Goal: Information Seeking & Learning: Find specific page/section

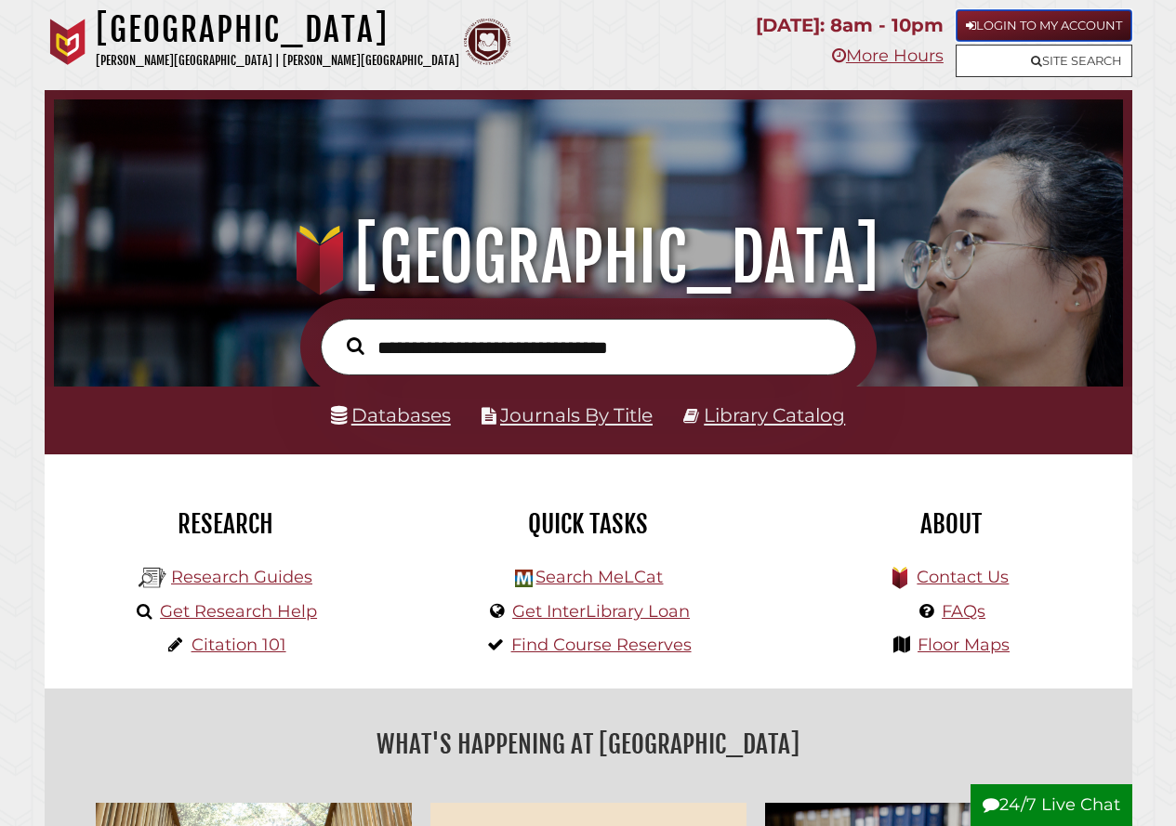
click at [1050, 22] on link "Login to My Account" at bounding box center [1044, 25] width 177 height 33
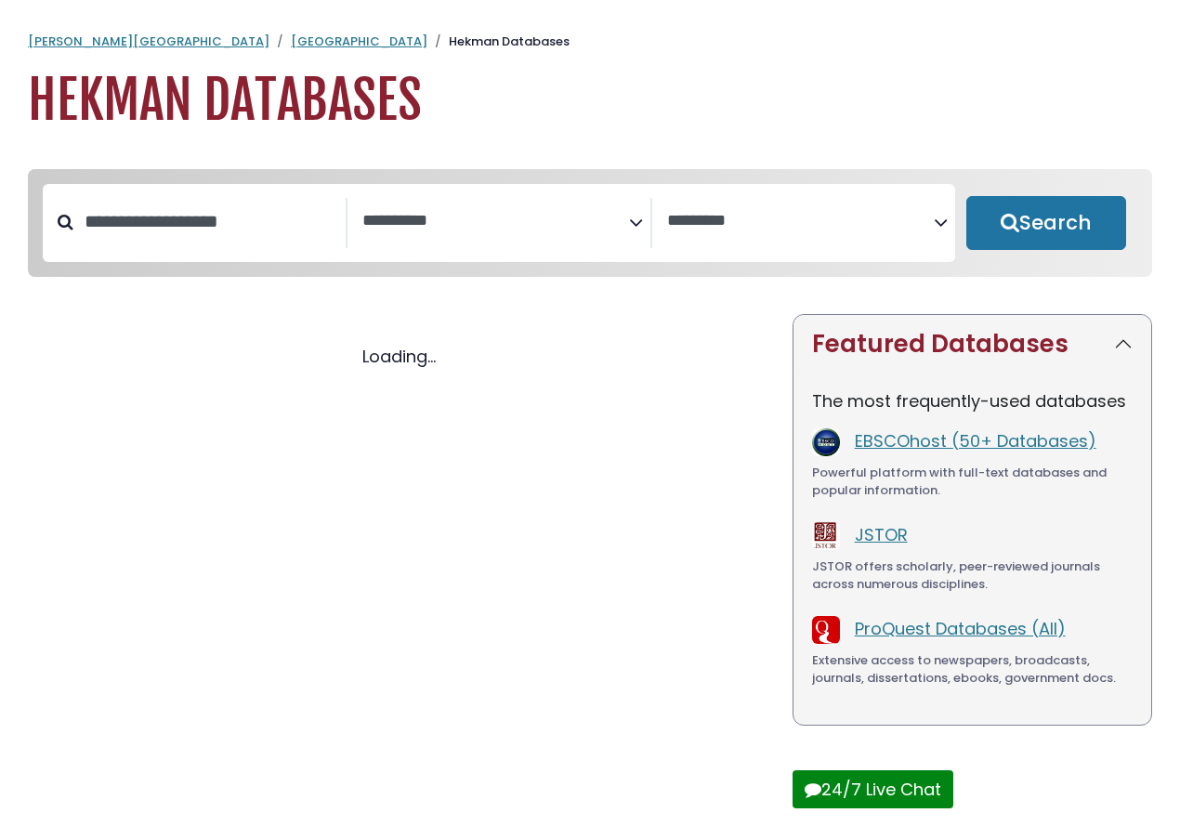
select select "Database Subject Filter"
select select "Database Vendors Filter"
select select "Database Subject Filter"
select select "Database Vendors Filter"
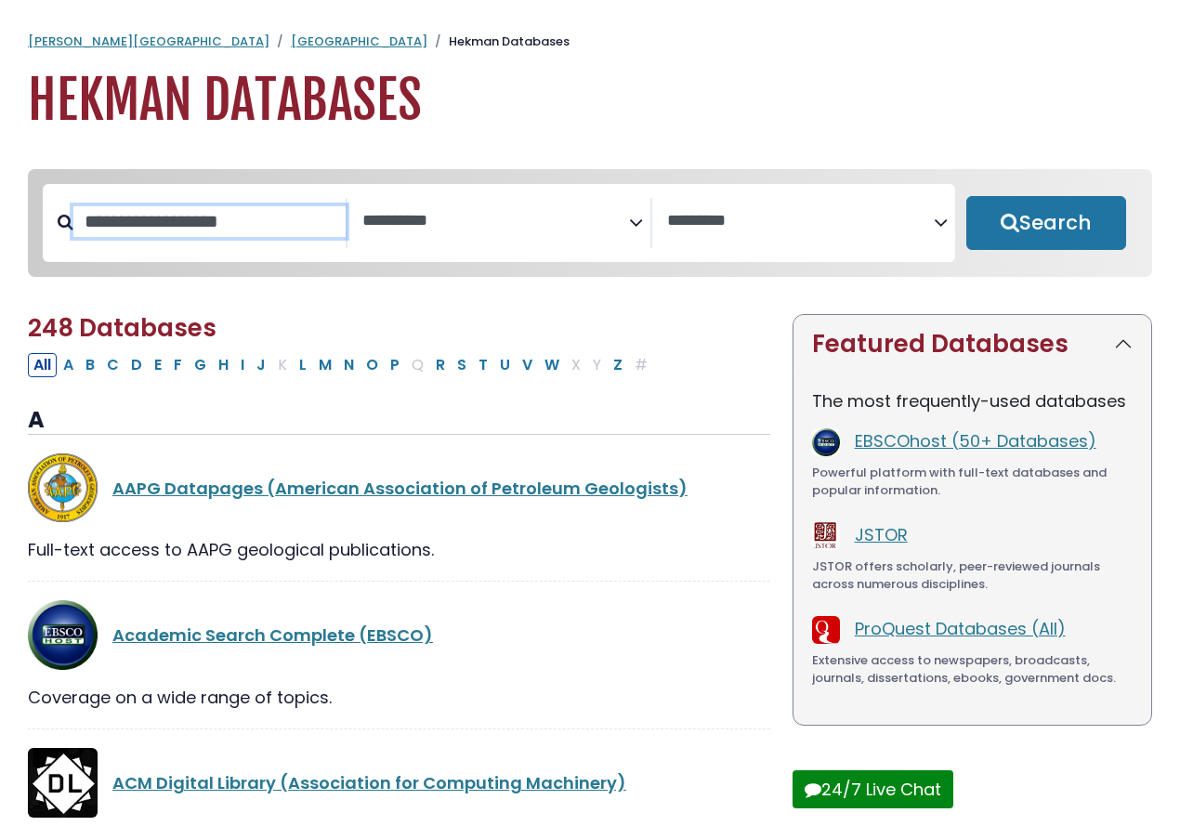
click at [268, 229] on input "Search database by title or keyword" at bounding box center [209, 221] width 272 height 31
type input "***"
click at [967, 196] on button "Search" at bounding box center [1047, 223] width 160 height 54
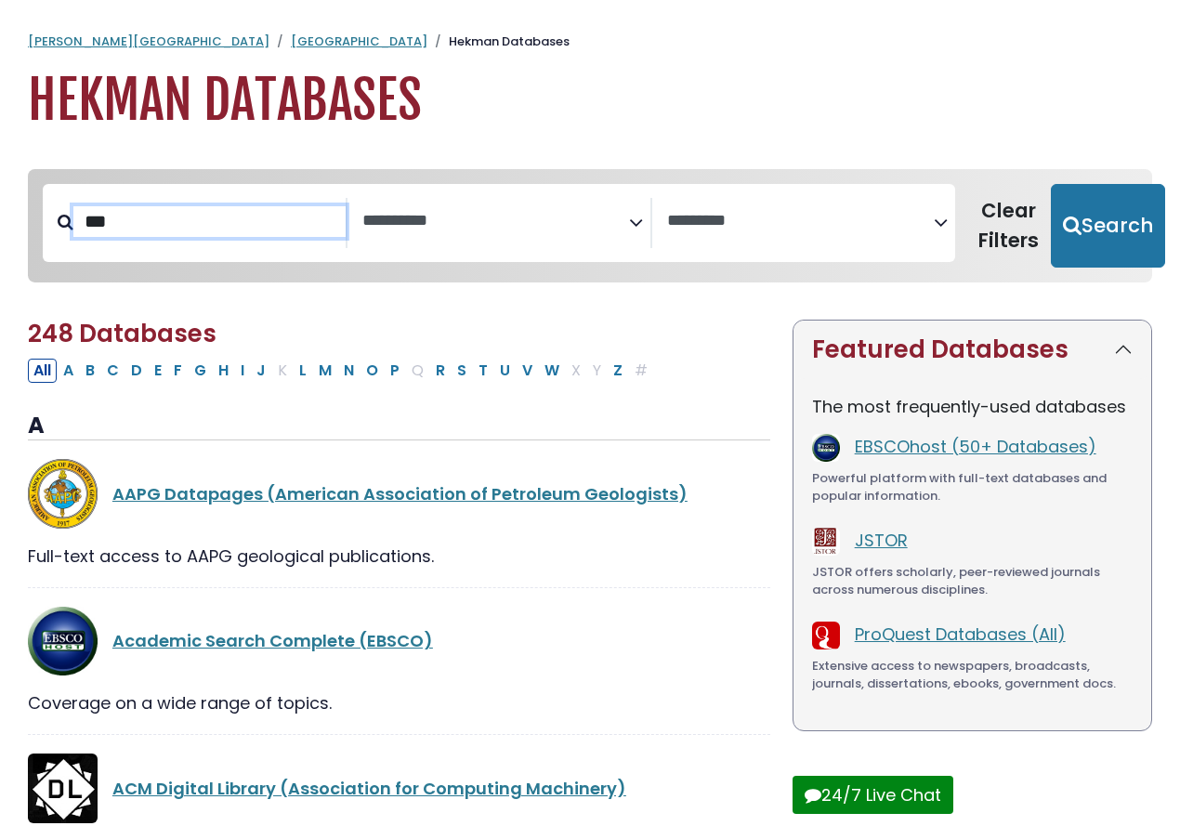
select select "Database Subject Filter"
select select "Database Vendors Filter"
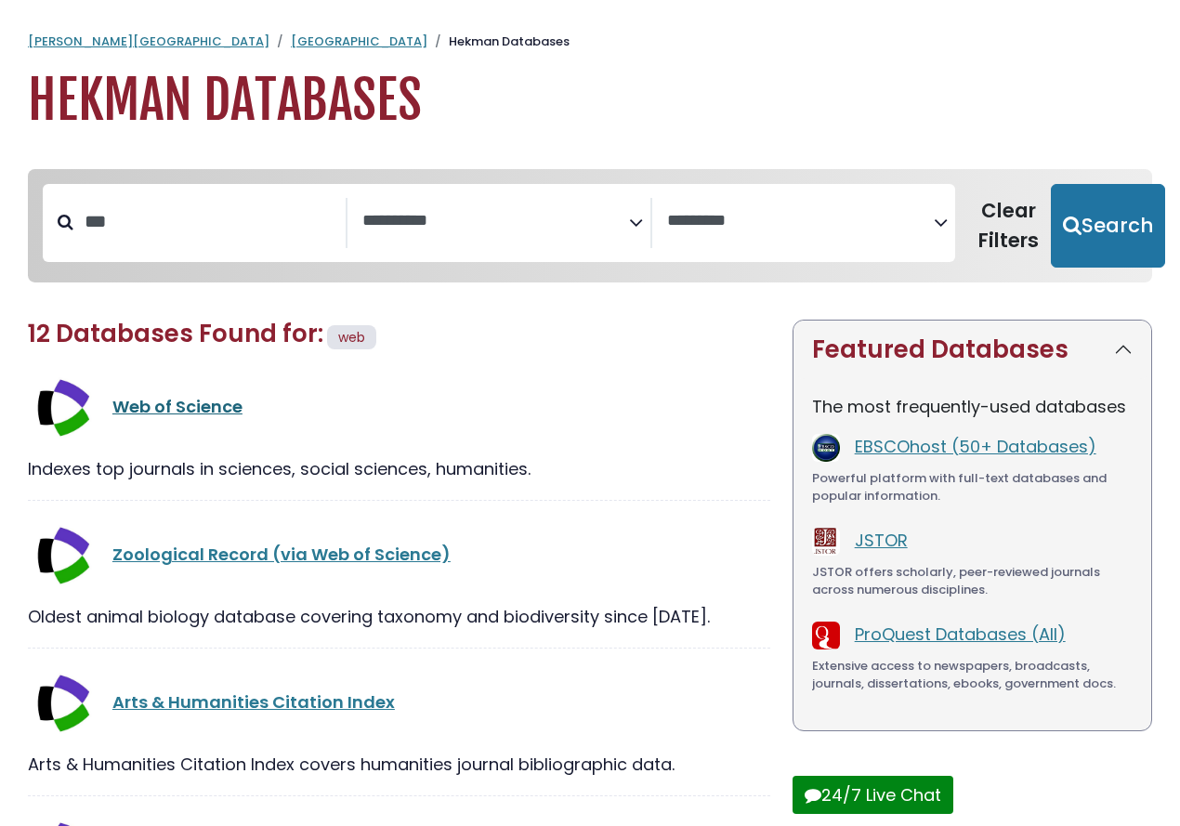
click at [215, 402] on link "Web of Science" at bounding box center [177, 406] width 130 height 23
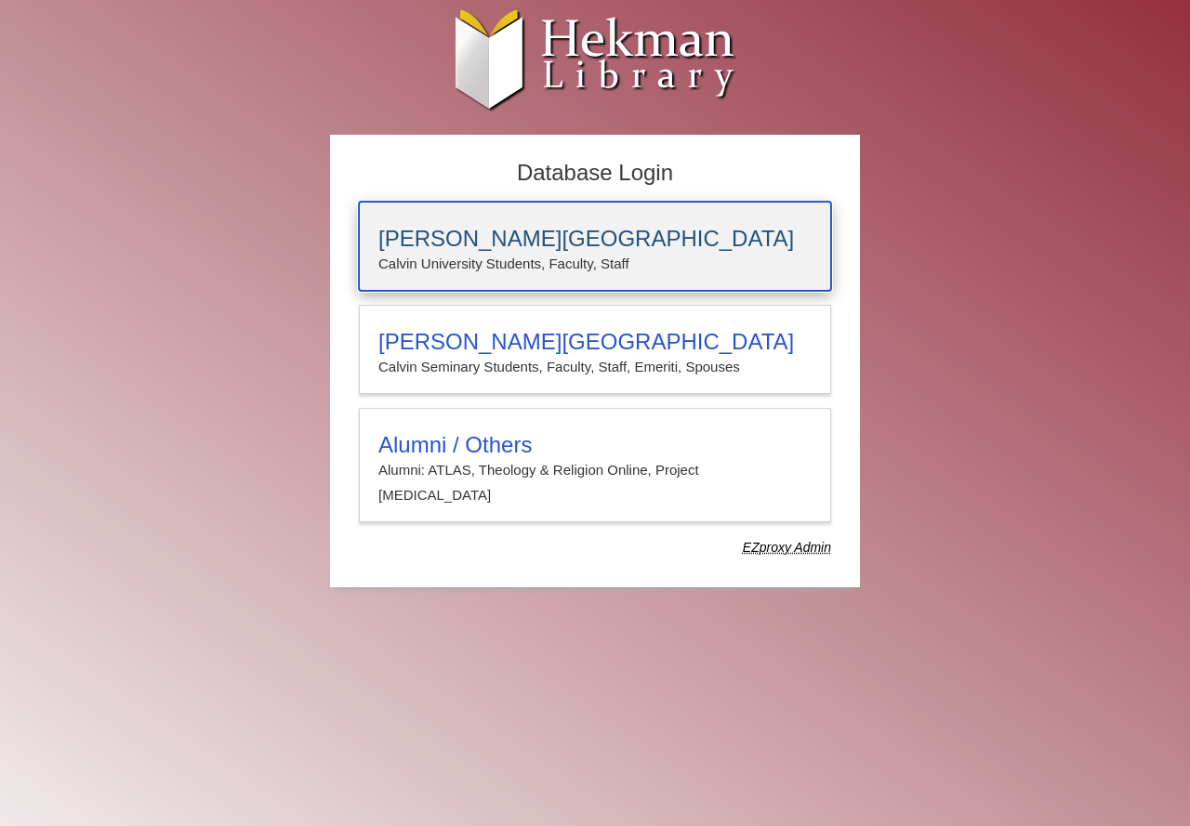
click at [567, 267] on p "Calvin University Students, Faculty, Staff" at bounding box center [594, 264] width 433 height 24
